Goal: Transaction & Acquisition: Download file/media

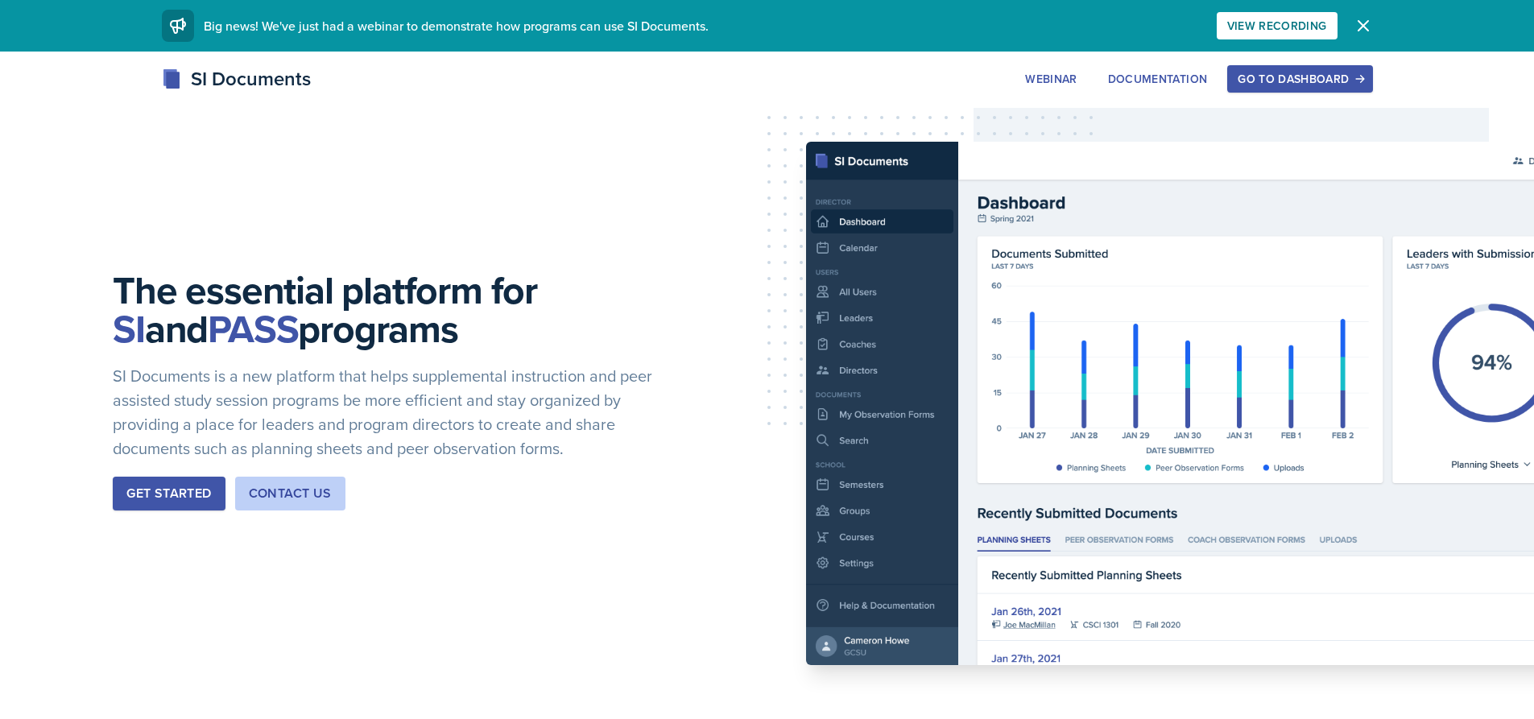
click at [1315, 79] on div "Go to Dashboard" at bounding box center [1299, 78] width 124 height 13
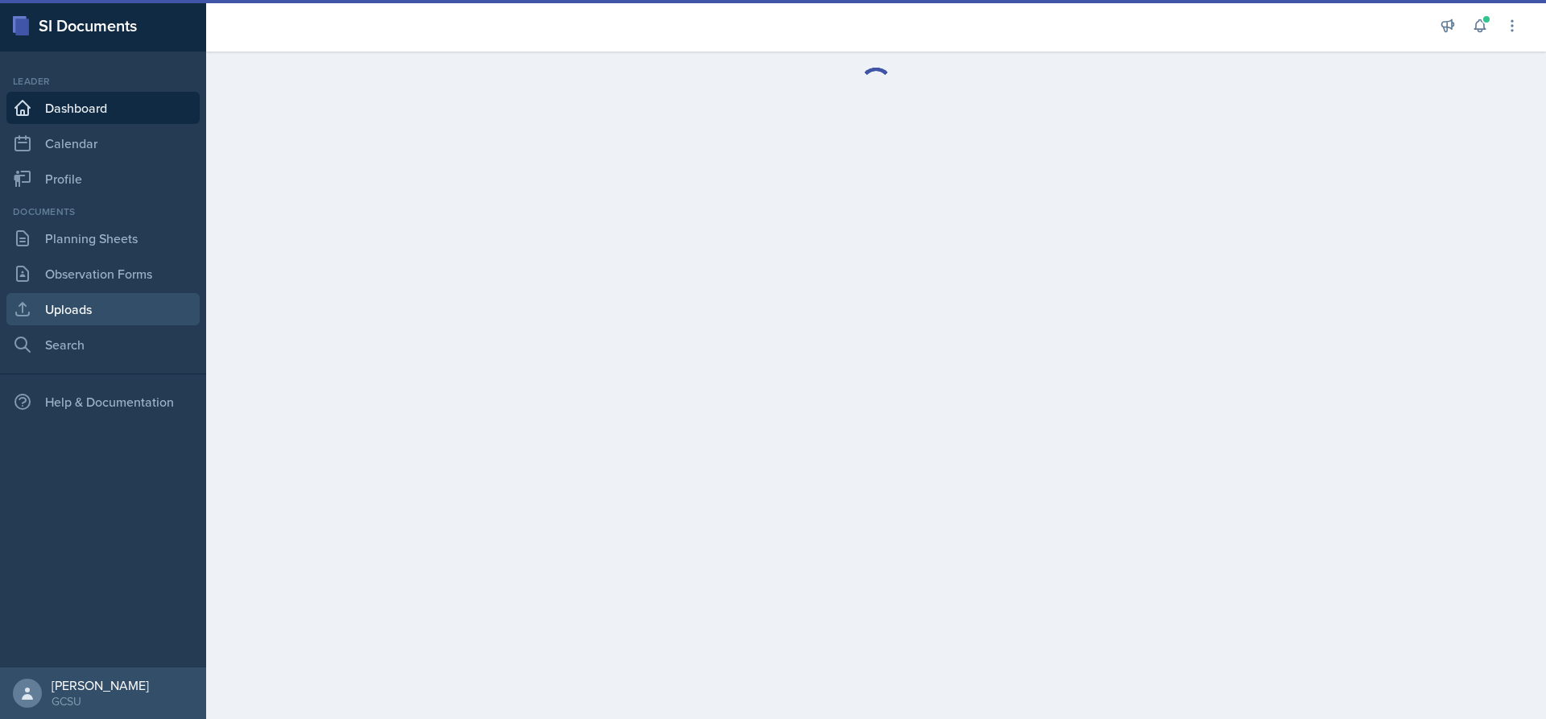
click at [118, 306] on link "Uploads" at bounding box center [102, 309] width 193 height 32
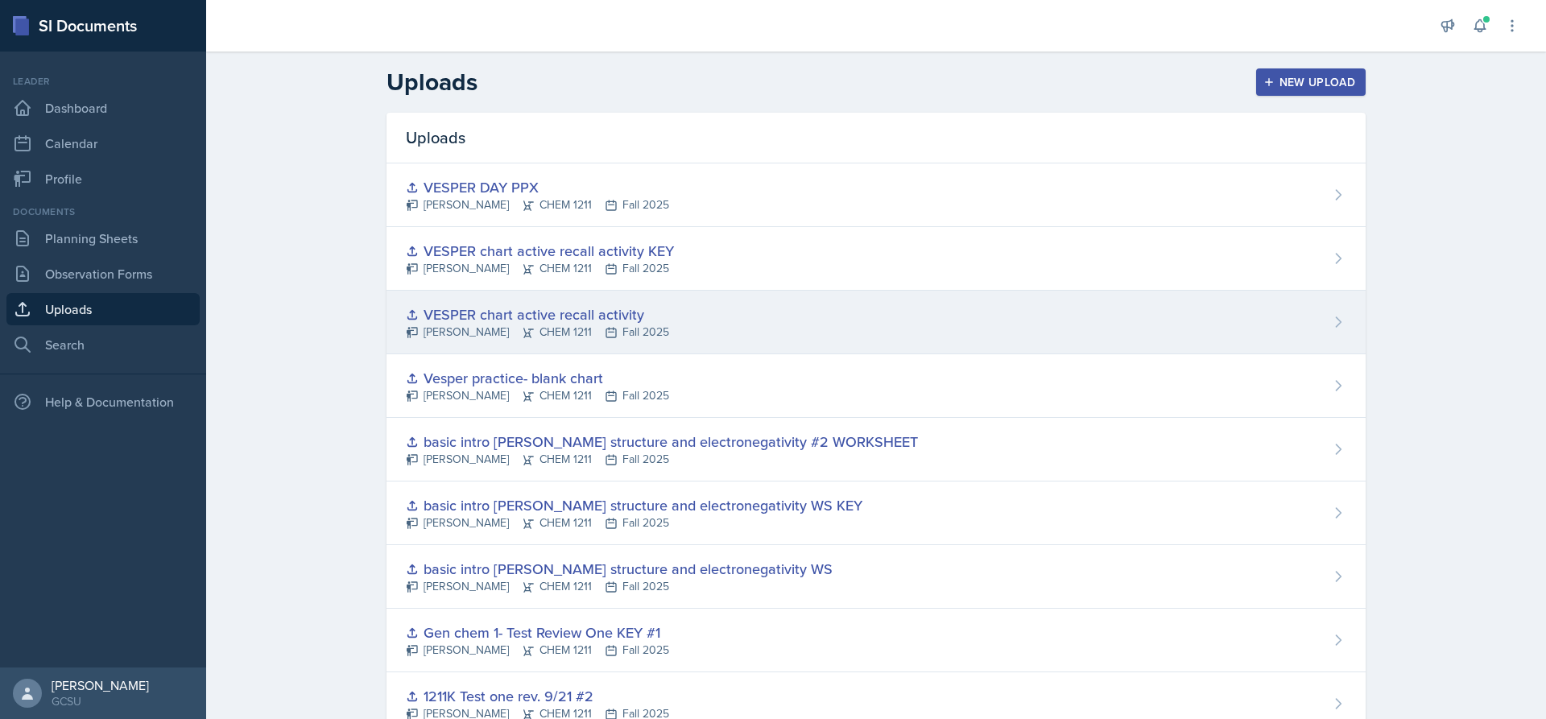
click at [520, 306] on div "VESPER chart active recall activity" at bounding box center [537, 315] width 263 height 22
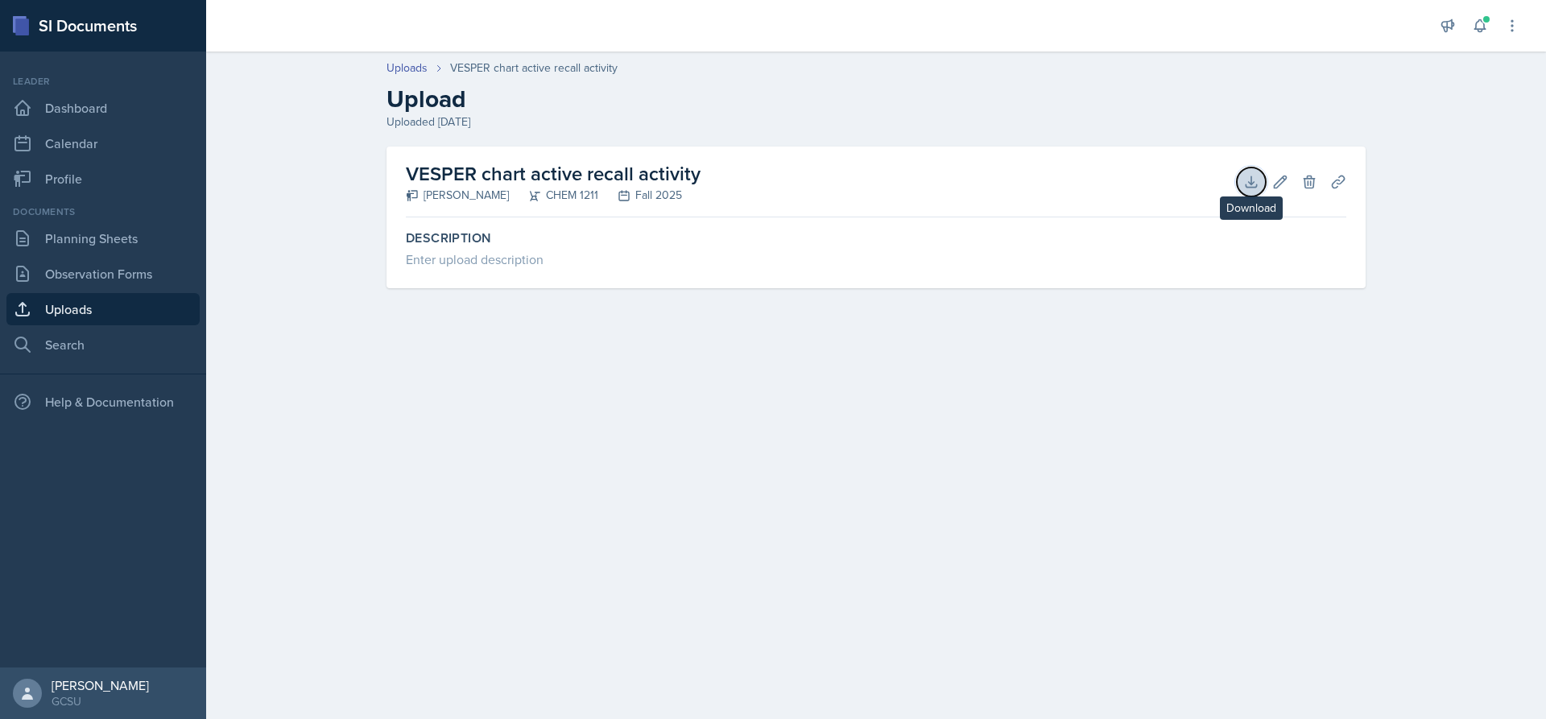
click at [1251, 171] on button "Download" at bounding box center [1251, 181] width 29 height 29
click at [43, 319] on link "Uploads" at bounding box center [102, 309] width 193 height 32
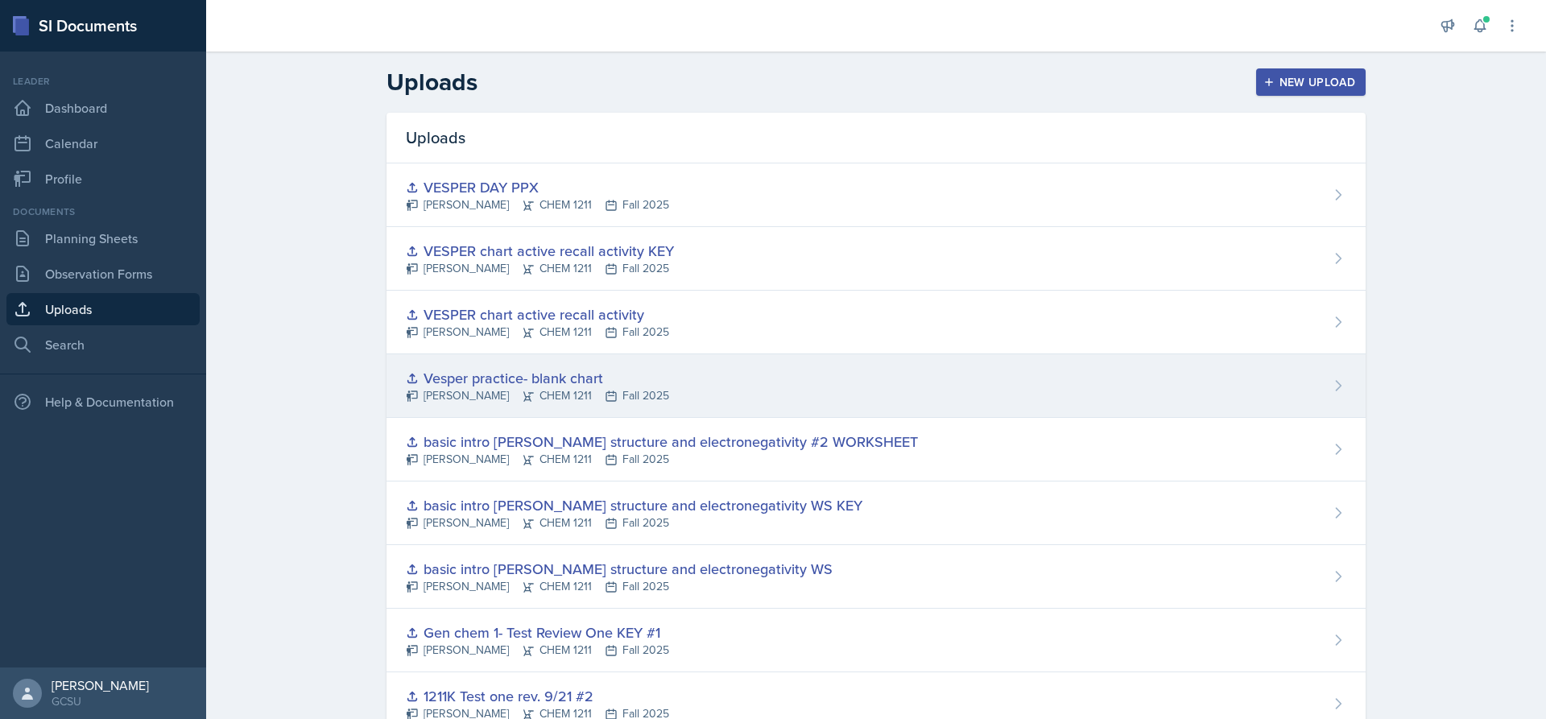
click at [707, 372] on div "Vesper practice- blank chart [PERSON_NAME] CHEM 1211 Fall 2025" at bounding box center [875, 386] width 979 height 64
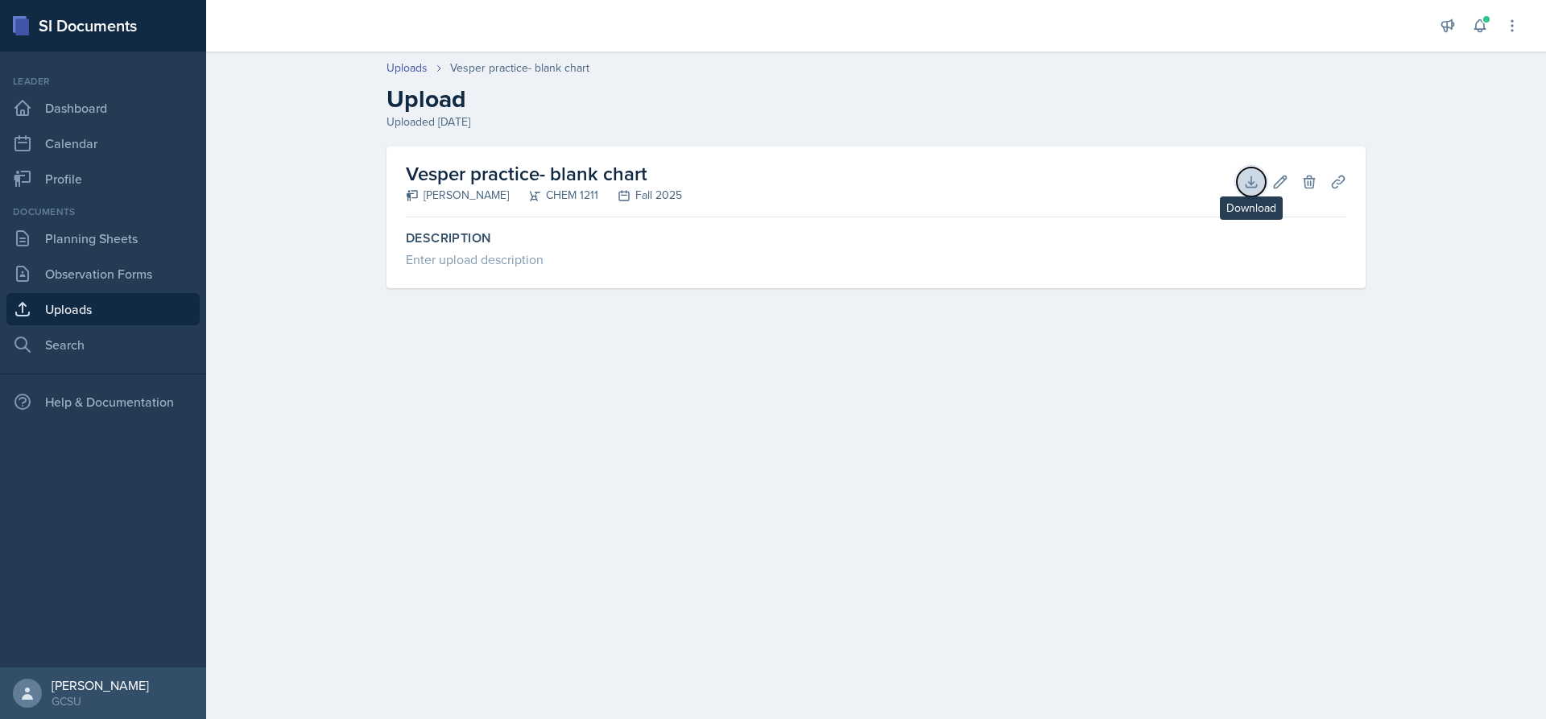
click at [1261, 178] on button "Download" at bounding box center [1251, 181] width 29 height 29
